Goal: Task Accomplishment & Management: Manage account settings

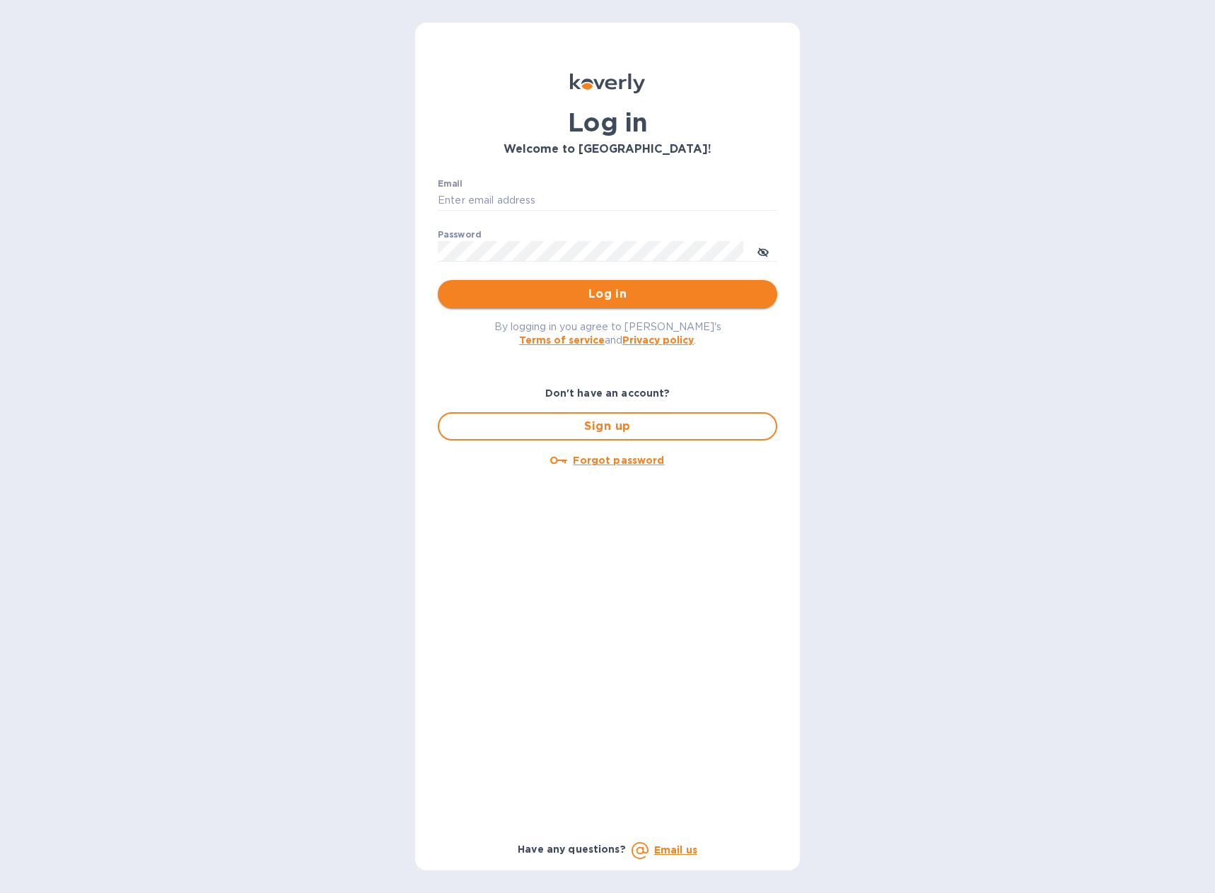
type input "[EMAIL_ADDRESS][DOMAIN_NAME]"
click at [611, 293] on span "Log in" at bounding box center [607, 294] width 317 height 17
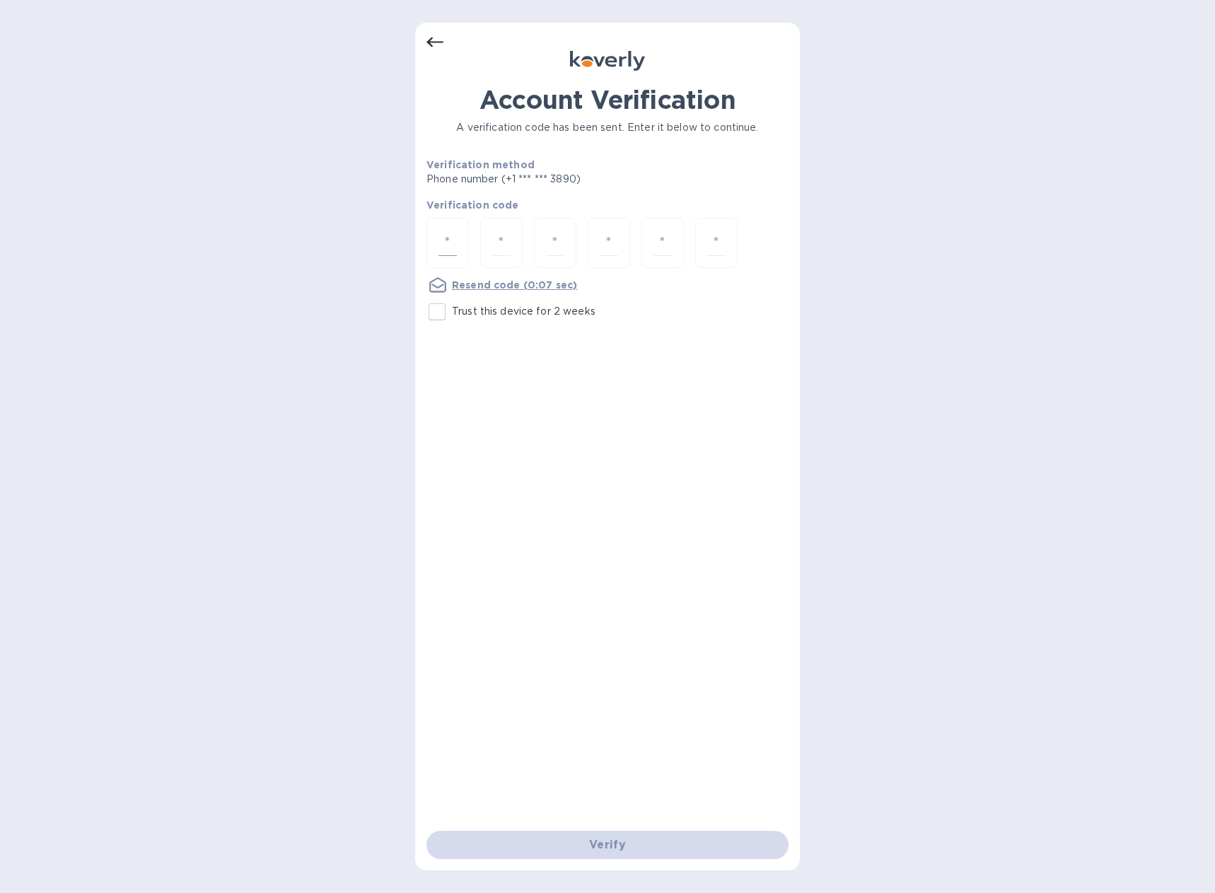
click at [453, 236] on input "number" at bounding box center [448, 243] width 18 height 26
type input "8"
type input "0"
type input "7"
type input "2"
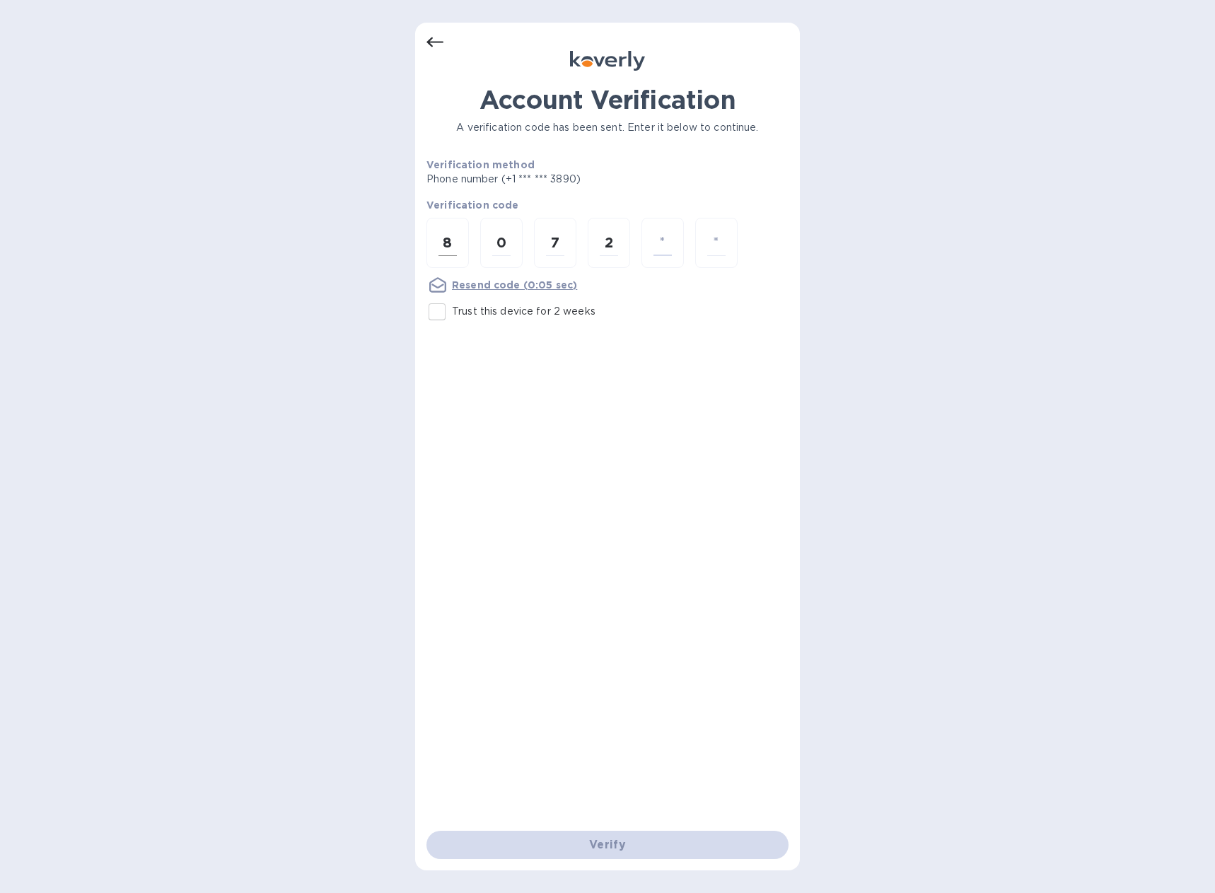
type input "7"
type input "4"
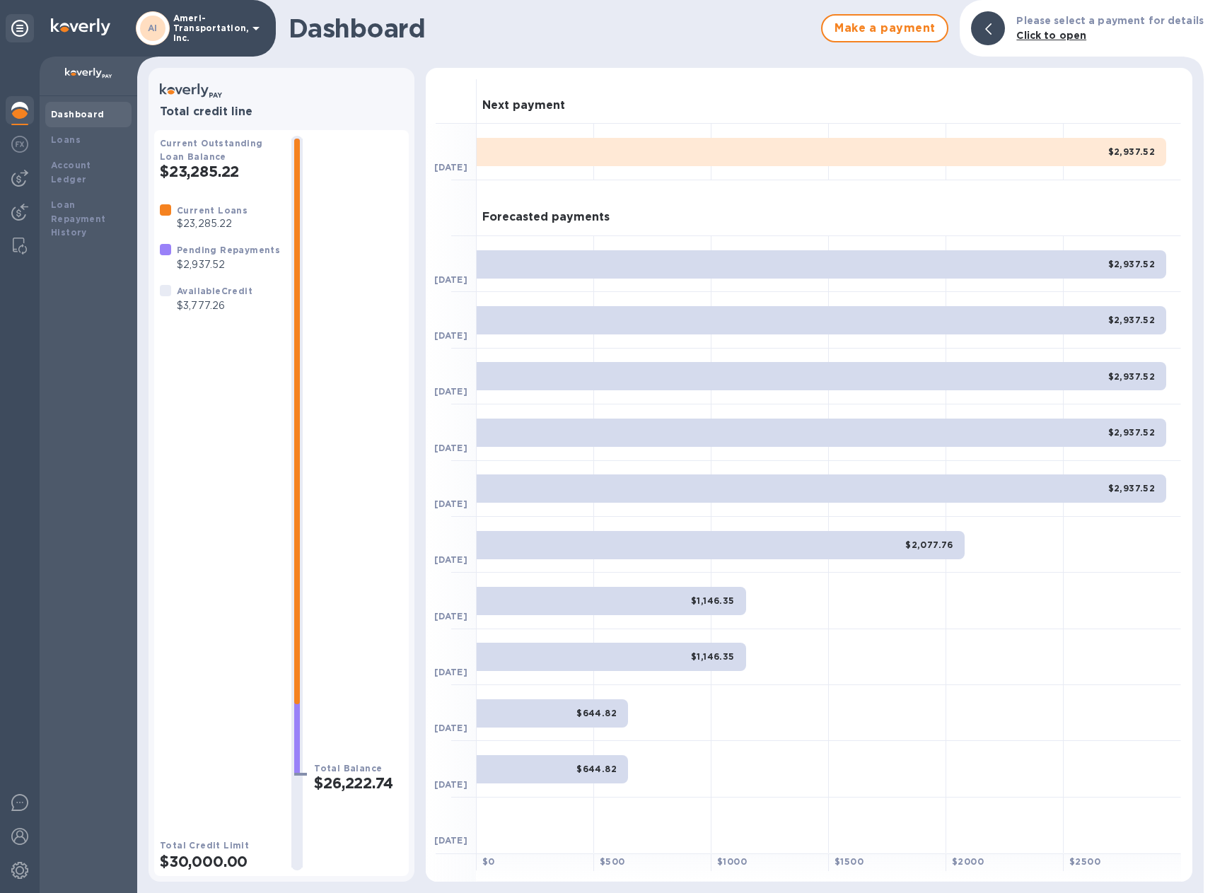
click at [283, 538] on div at bounding box center [297, 503] width 34 height 735
